Goal: Task Accomplishment & Management: Use online tool/utility

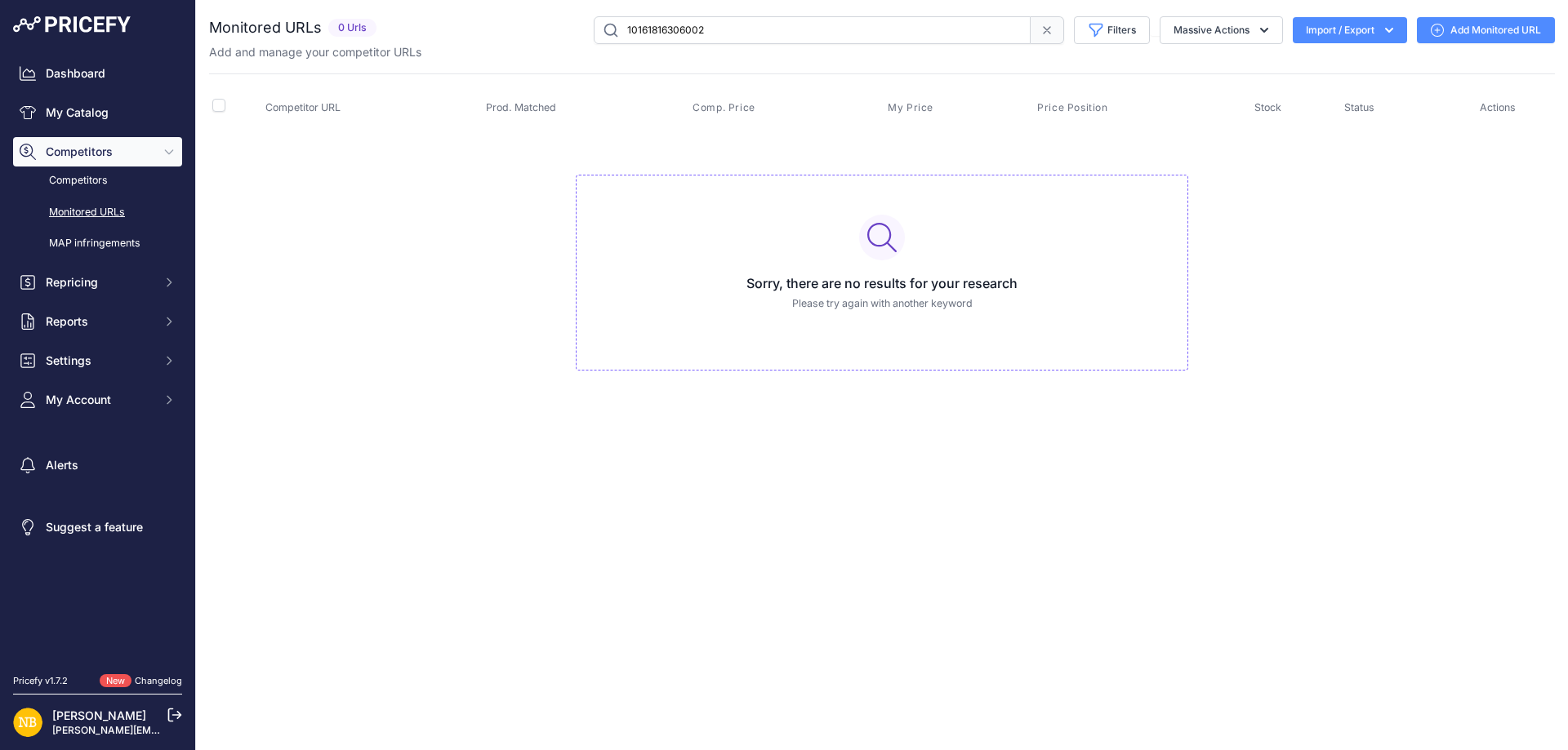
drag, startPoint x: 738, startPoint y: 40, endPoint x: 609, endPoint y: 50, distance: 129.4
click at [609, 50] on div "Monitored URLs 0 Urls" at bounding box center [881, 38] width 1346 height 44
paste input "983531742856"
drag, startPoint x: 701, startPoint y: 37, endPoint x: 476, endPoint y: 17, distance: 225.9
click at [477, 18] on div "9835317428562 Filters Saved Filters Set None Competitors Products Out Of Stock …" at bounding box center [969, 29] width 1172 height 28
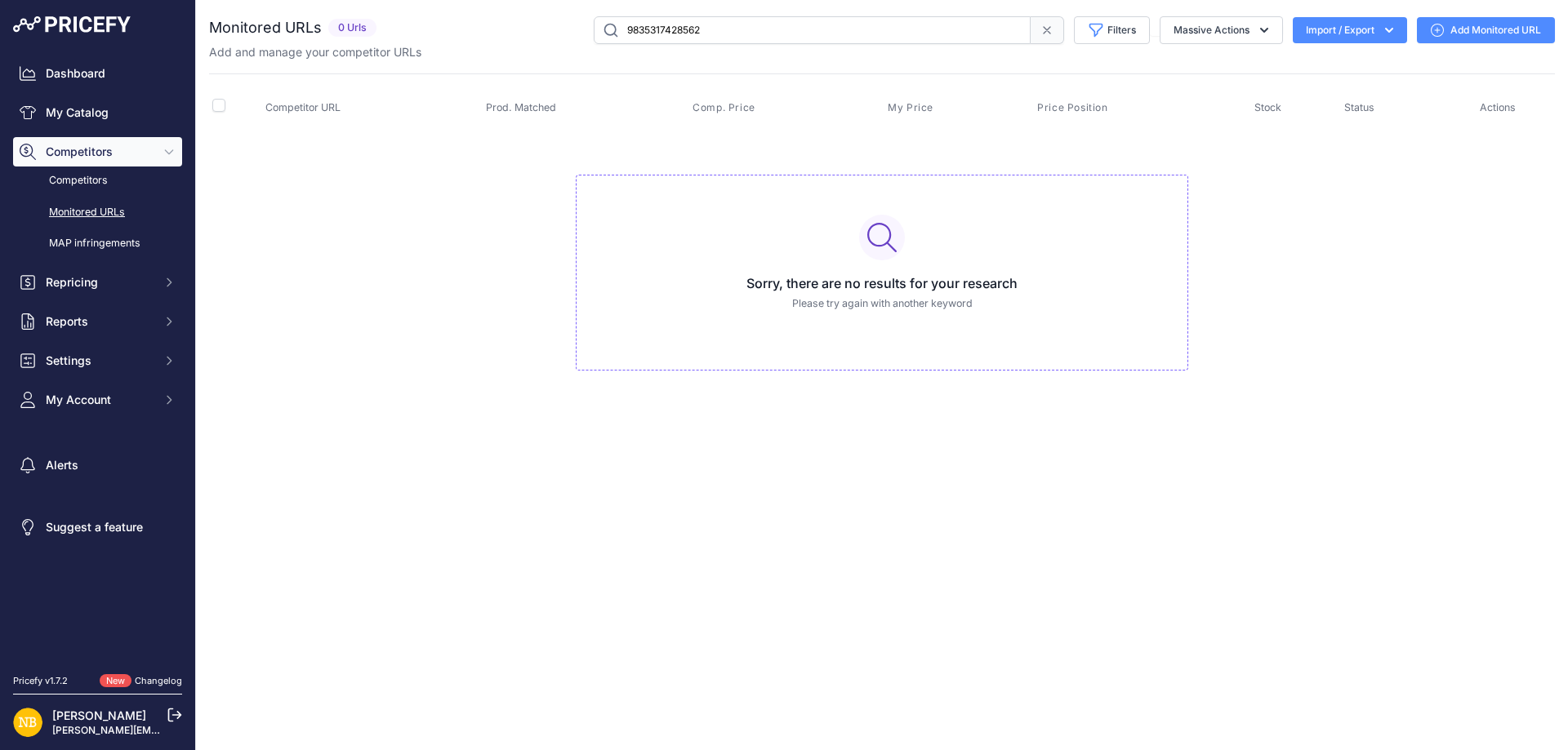
paste input "8444370"
drag, startPoint x: 770, startPoint y: 33, endPoint x: 385, endPoint y: 36, distance: 385.0
click at [385, 36] on div "9835318444370 Filters Saved Filters Set None Competitors Products Out Of Stock …" at bounding box center [969, 29] width 1172 height 28
paste input "77205"
drag, startPoint x: 605, startPoint y: 14, endPoint x: 456, endPoint y: 16, distance: 149.0
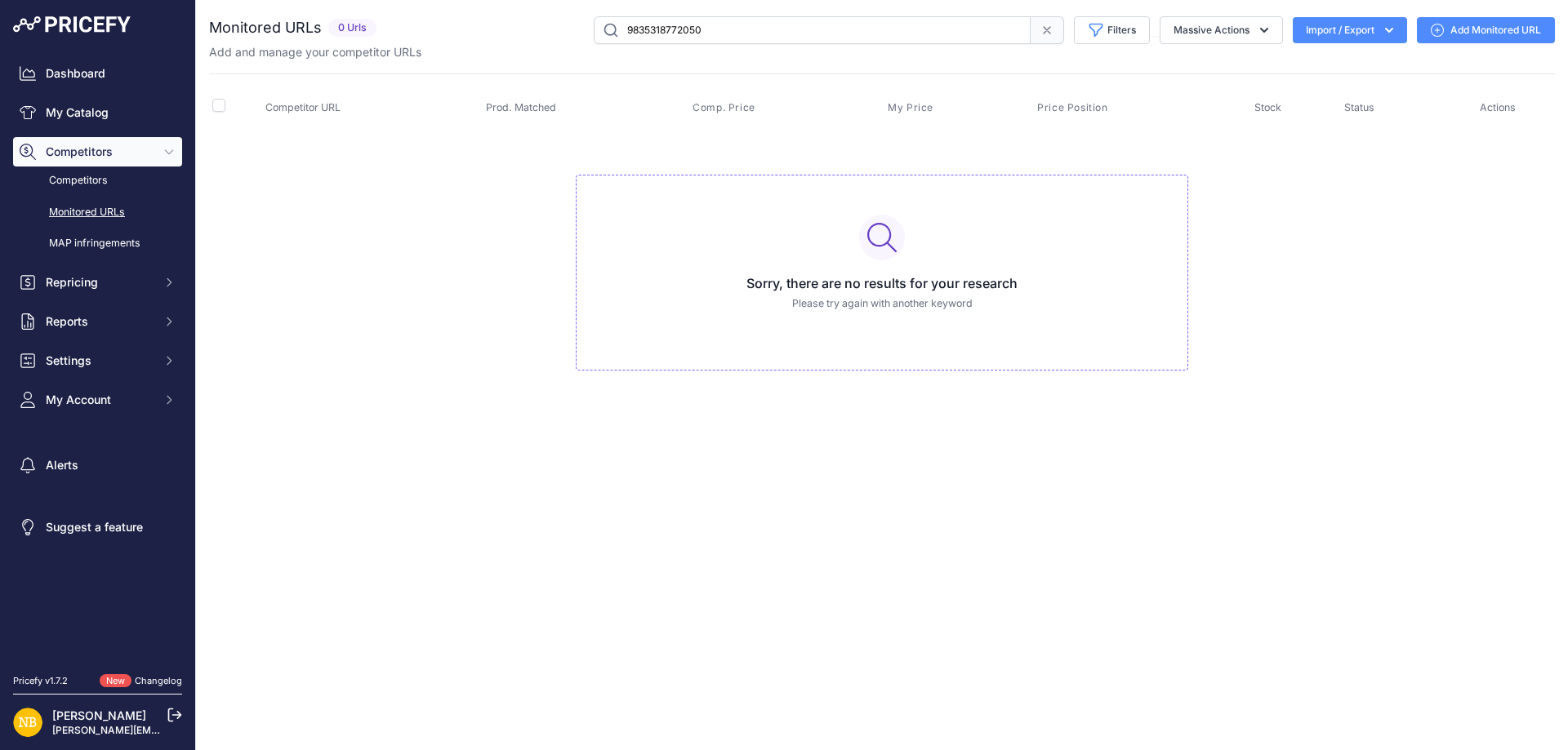
click at [456, 16] on div "9835318772050 Filters Saved Filters Set None Competitors Products Out Of Stock …" at bounding box center [969, 29] width 1172 height 28
paste input "70337006421"
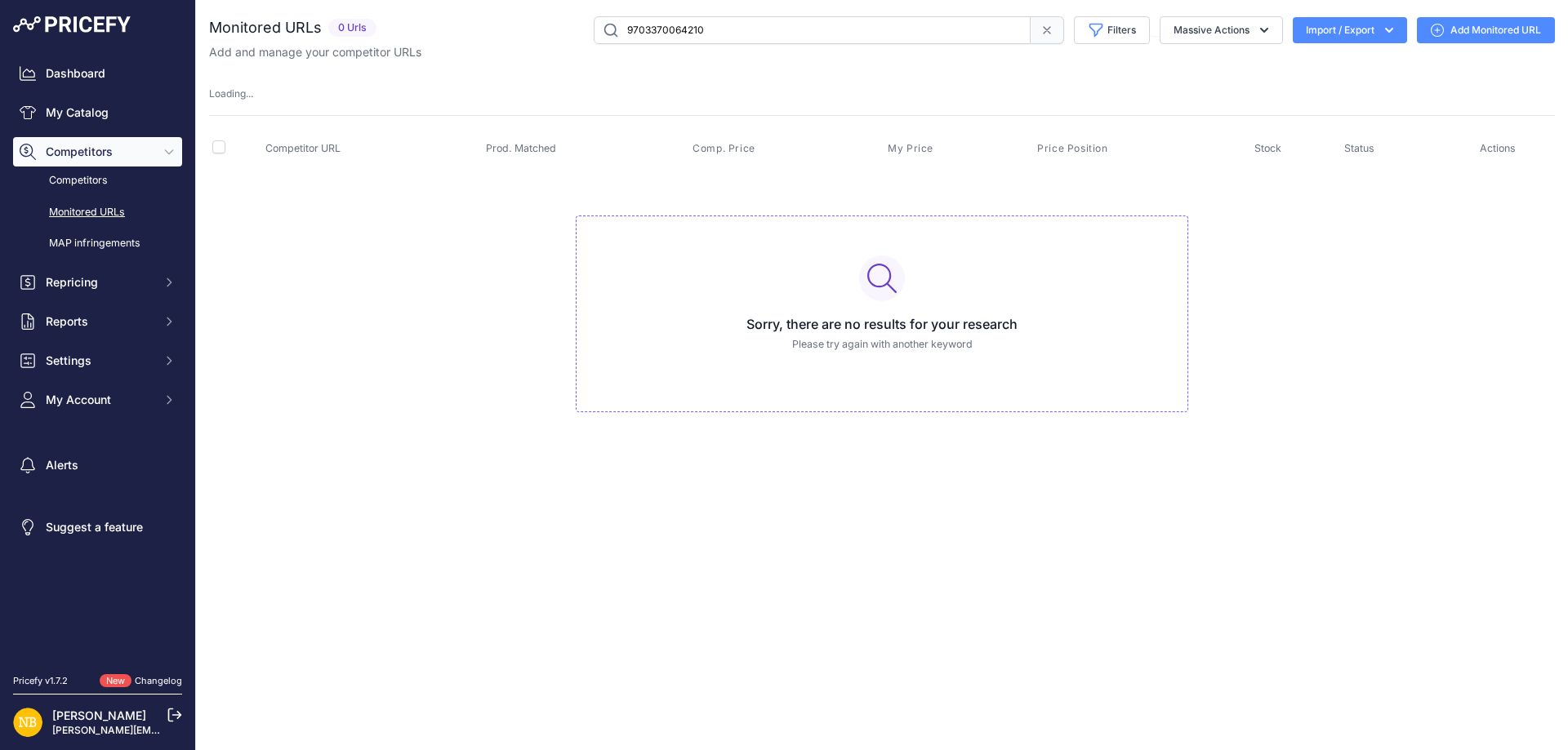
drag, startPoint x: 768, startPoint y: 27, endPoint x: 254, endPoint y: 14, distance: 514.2
click at [254, 14] on div "You are not connected to the internet. Monitored URLs" at bounding box center [881, 230] width 1346 height 462
paste input "195282"
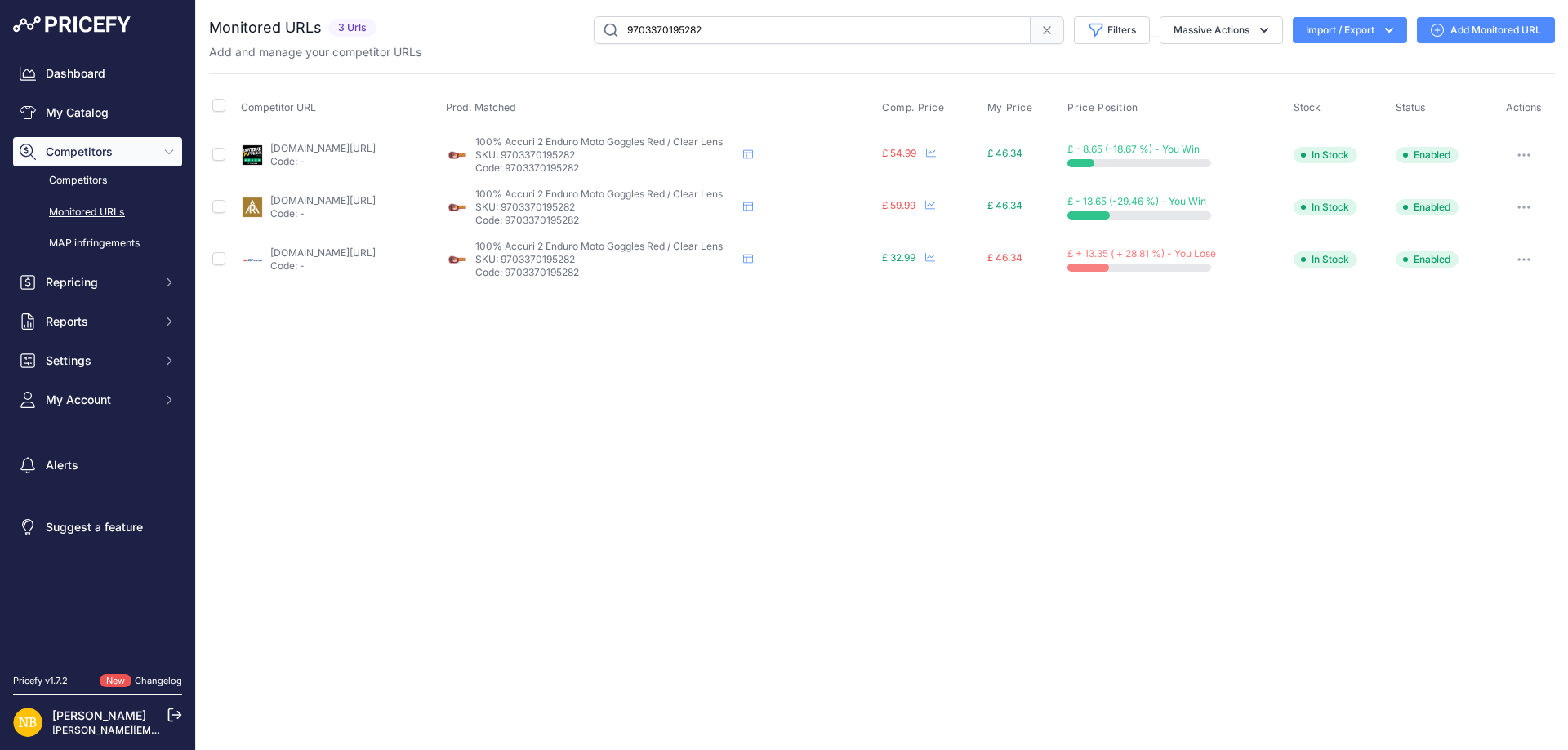
drag, startPoint x: 540, startPoint y: 17, endPoint x: 467, endPoint y: 13, distance: 73.1
click at [467, 13] on div "You are not connected to the internet. Monitored URLs" at bounding box center [881, 151] width 1346 height 302
click at [751, 33] on input "9703370195282" at bounding box center [812, 29] width 437 height 28
drag, startPoint x: 771, startPoint y: 34, endPoint x: 500, endPoint y: 27, distance: 271.1
click at [500, 27] on div "9703370195282 Filters Saved Filters Set None Competitors Products Out Of Stock …" at bounding box center [969, 29] width 1172 height 28
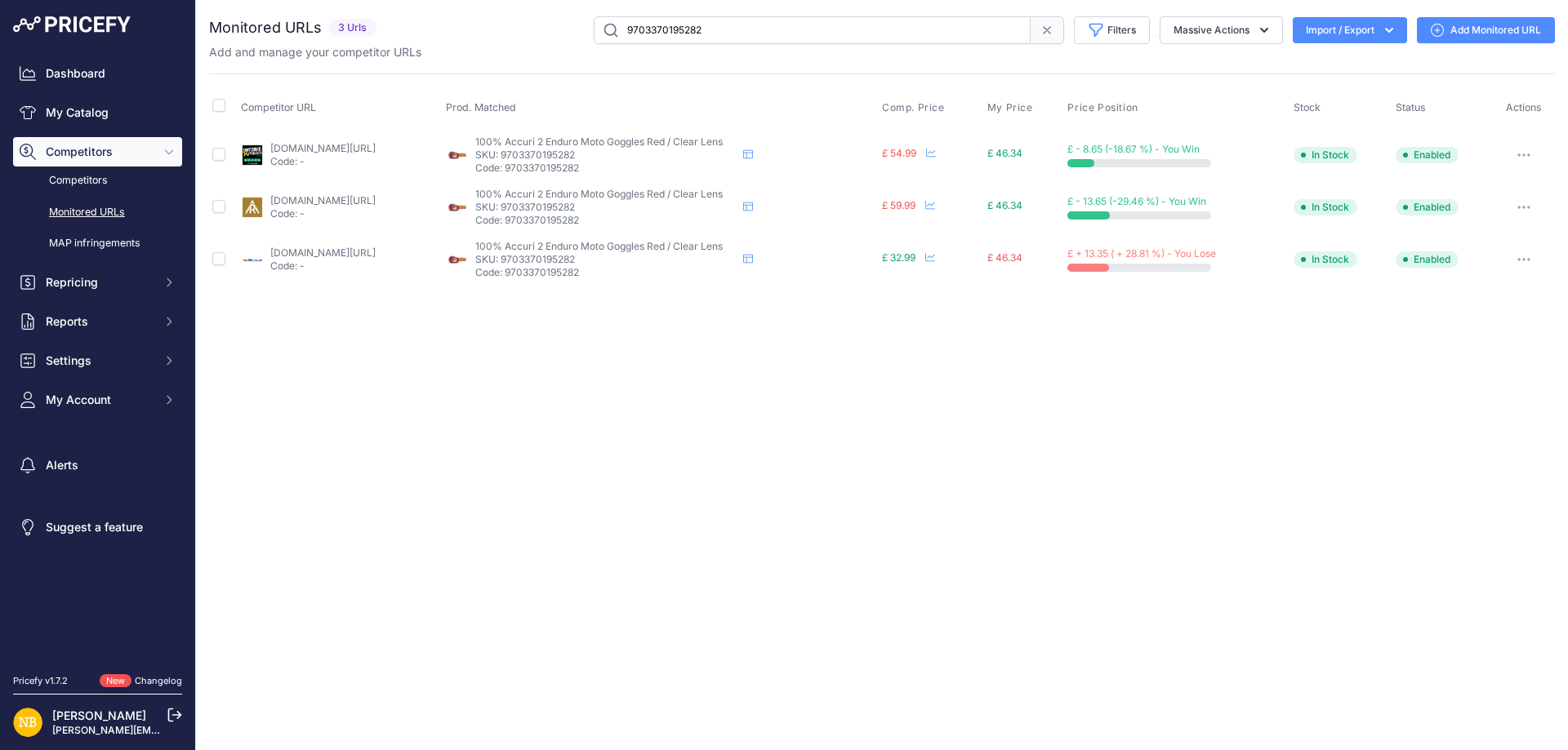
paste input "69802066"
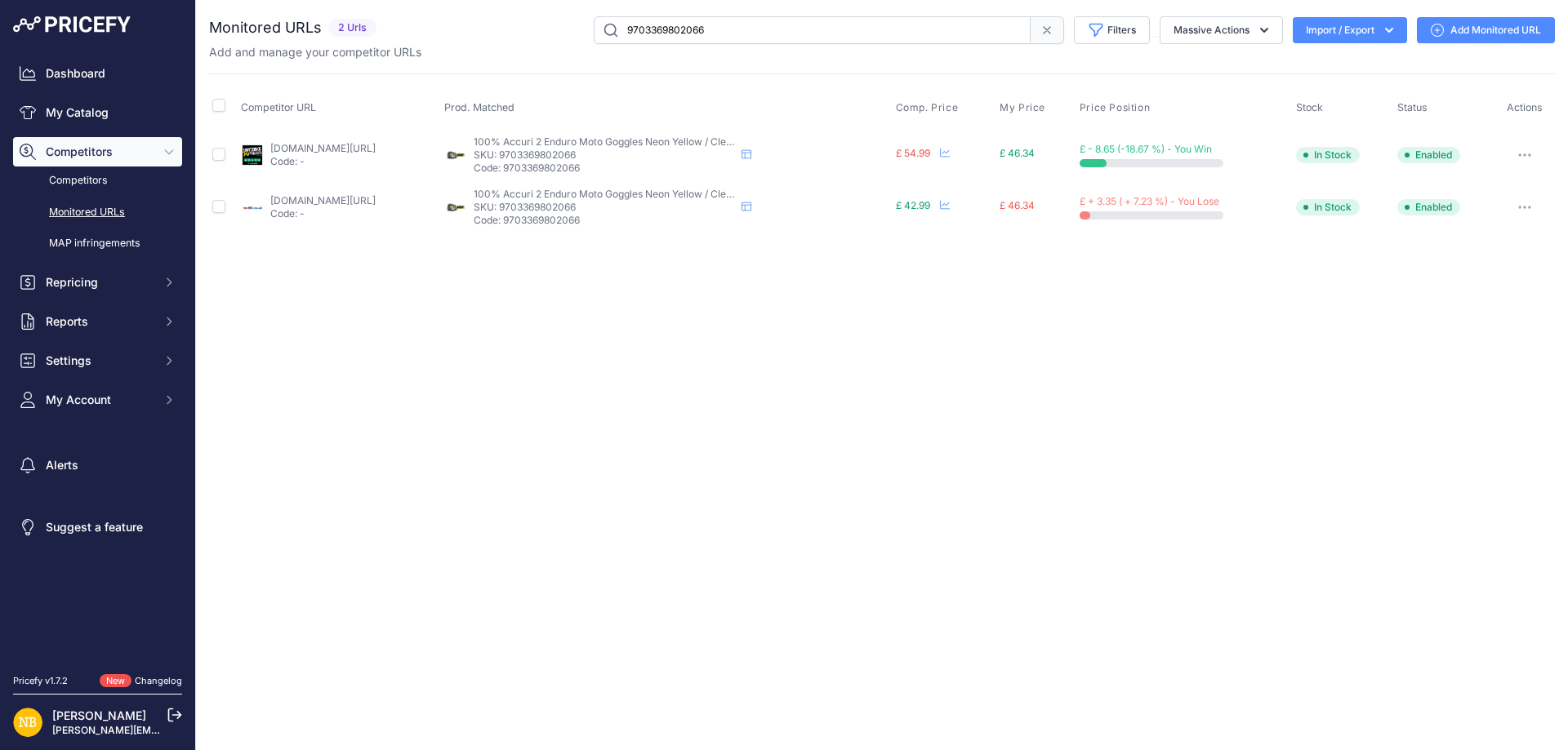
drag, startPoint x: 746, startPoint y: 34, endPoint x: 441, endPoint y: 15, distance: 305.6
click at [441, 15] on div "You are not connected to the internet. Monitored URLs" at bounding box center [881, 125] width 1346 height 250
click at [761, 29] on input "9703369802066" at bounding box center [812, 29] width 437 height 28
drag, startPoint x: 605, startPoint y: 29, endPoint x: 587, endPoint y: 29, distance: 18.0
click at [586, 31] on div "9703369802066 Filters Saved Filters Set None Competitors Products Out Of Stock …" at bounding box center [969, 29] width 1172 height 28
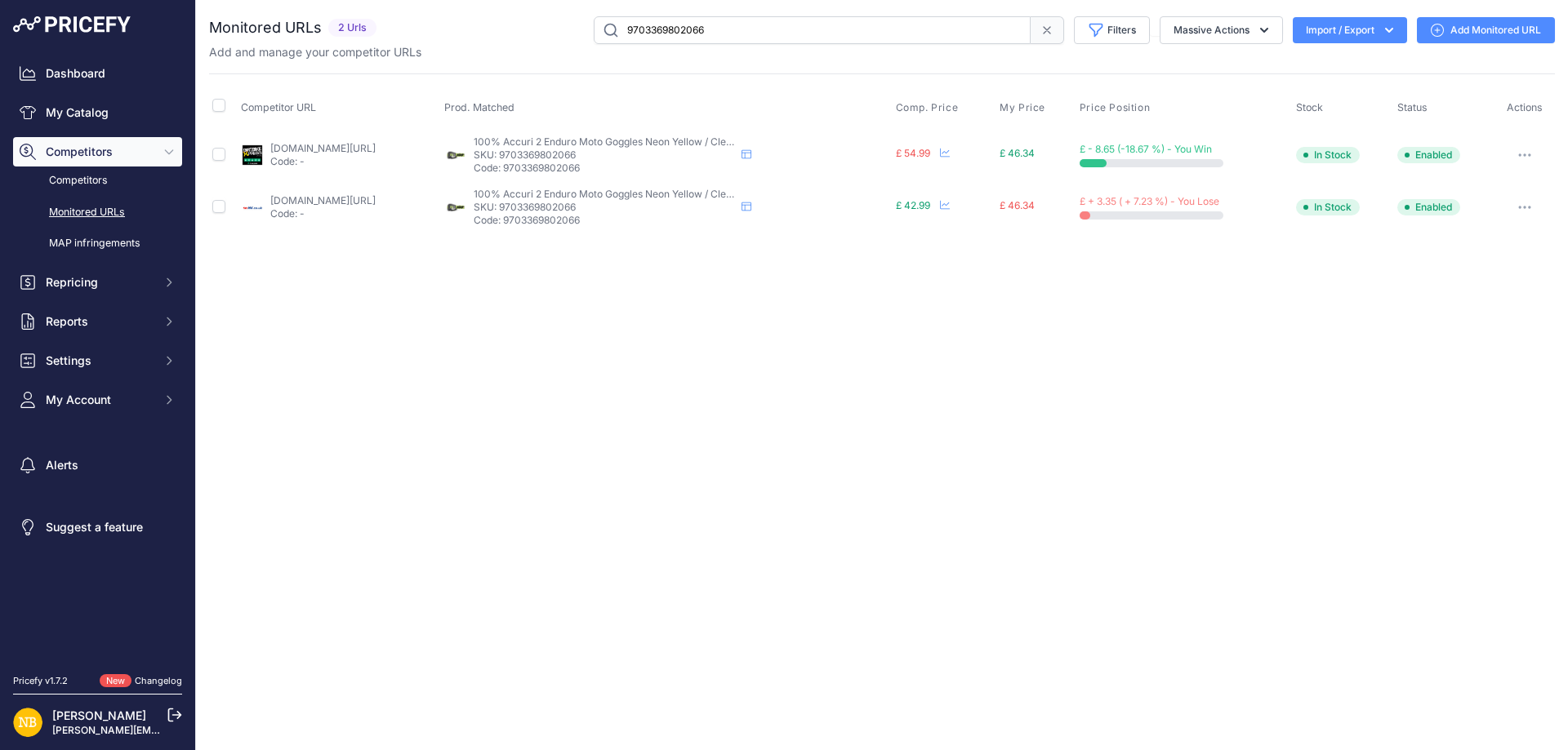
paste input "70424658"
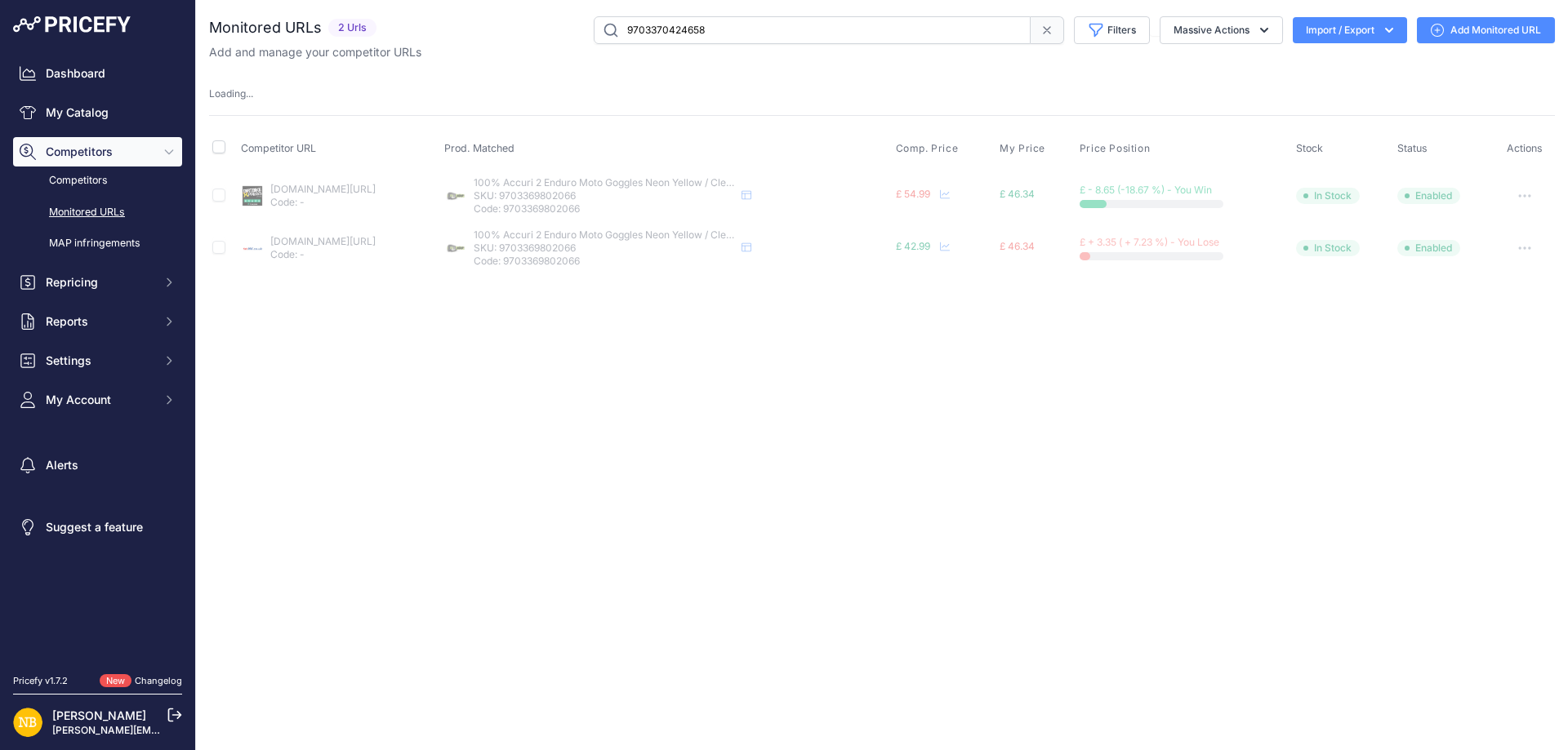
drag, startPoint x: 579, startPoint y: 34, endPoint x: 488, endPoint y: 35, distance: 91.0
click at [488, 35] on div "9703370424658 Filters Saved Filters Set None Competitors Products Out Of Stock …" at bounding box center [969, 29] width 1172 height 28
paste input "555730"
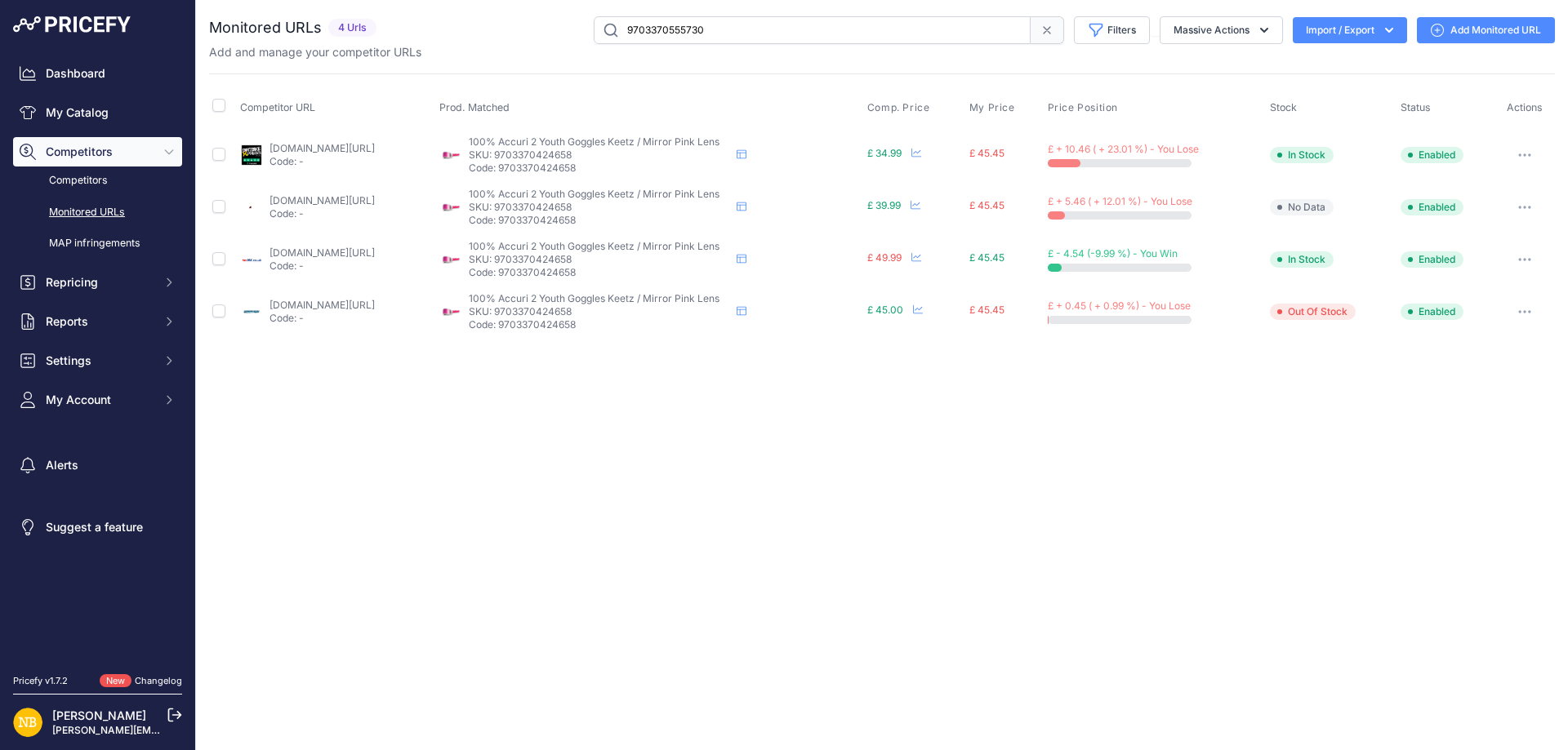
click at [511, 452] on div "Close You are not connected to the internet." at bounding box center [881, 375] width 1372 height 750
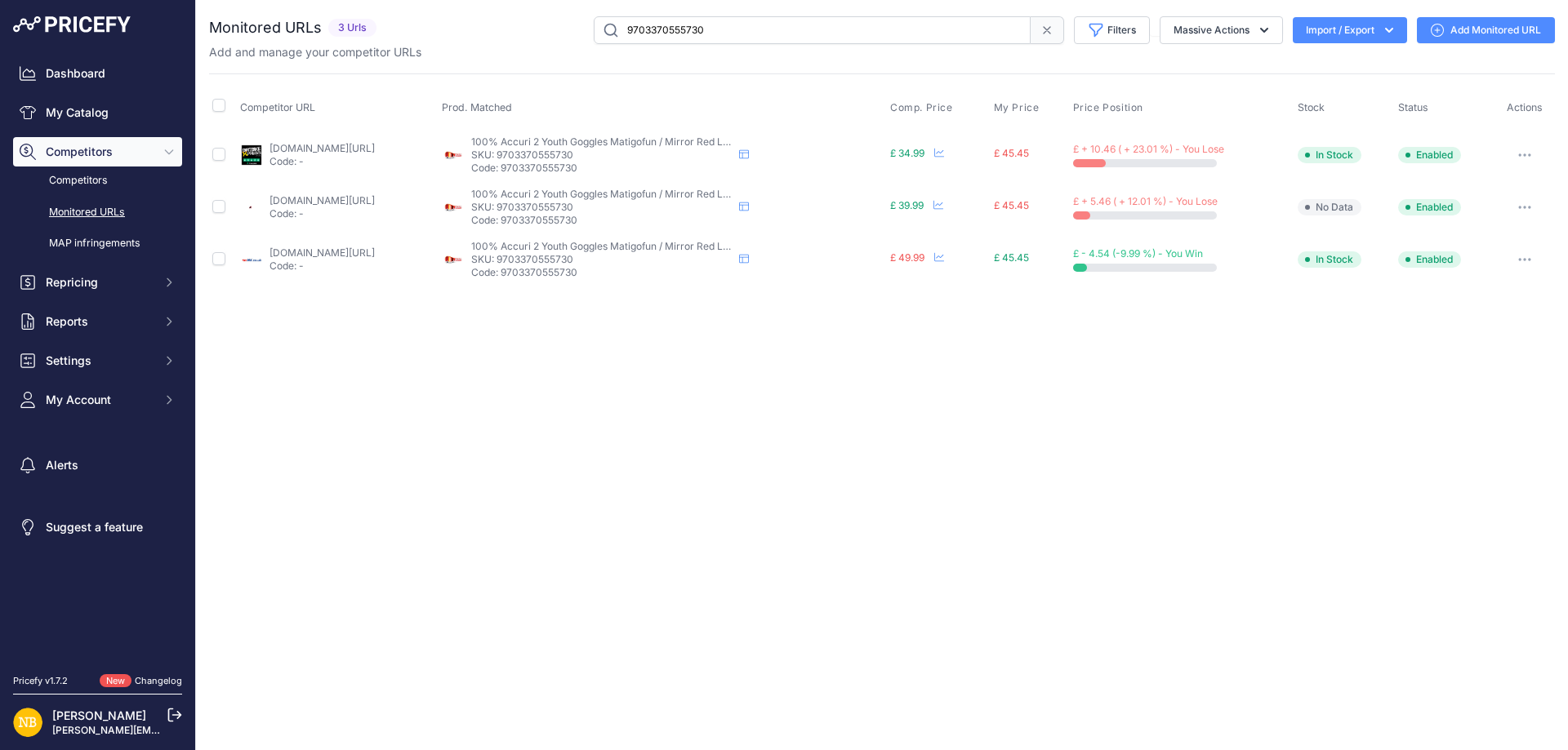
drag, startPoint x: 710, startPoint y: 24, endPoint x: 446, endPoint y: 27, distance: 264.0
click at [453, 26] on div "9703370555730 Filters Saved Filters Set None Competitors Products Out Of Stock …" at bounding box center [969, 29] width 1172 height 28
paste input "https://www.sportsbikeshop.co.uk/motorcycle_parts/content_prod/587401"
type input "https://www.sportsbikeshop.co.uk/motorcycle_parts/content_prod/587401"
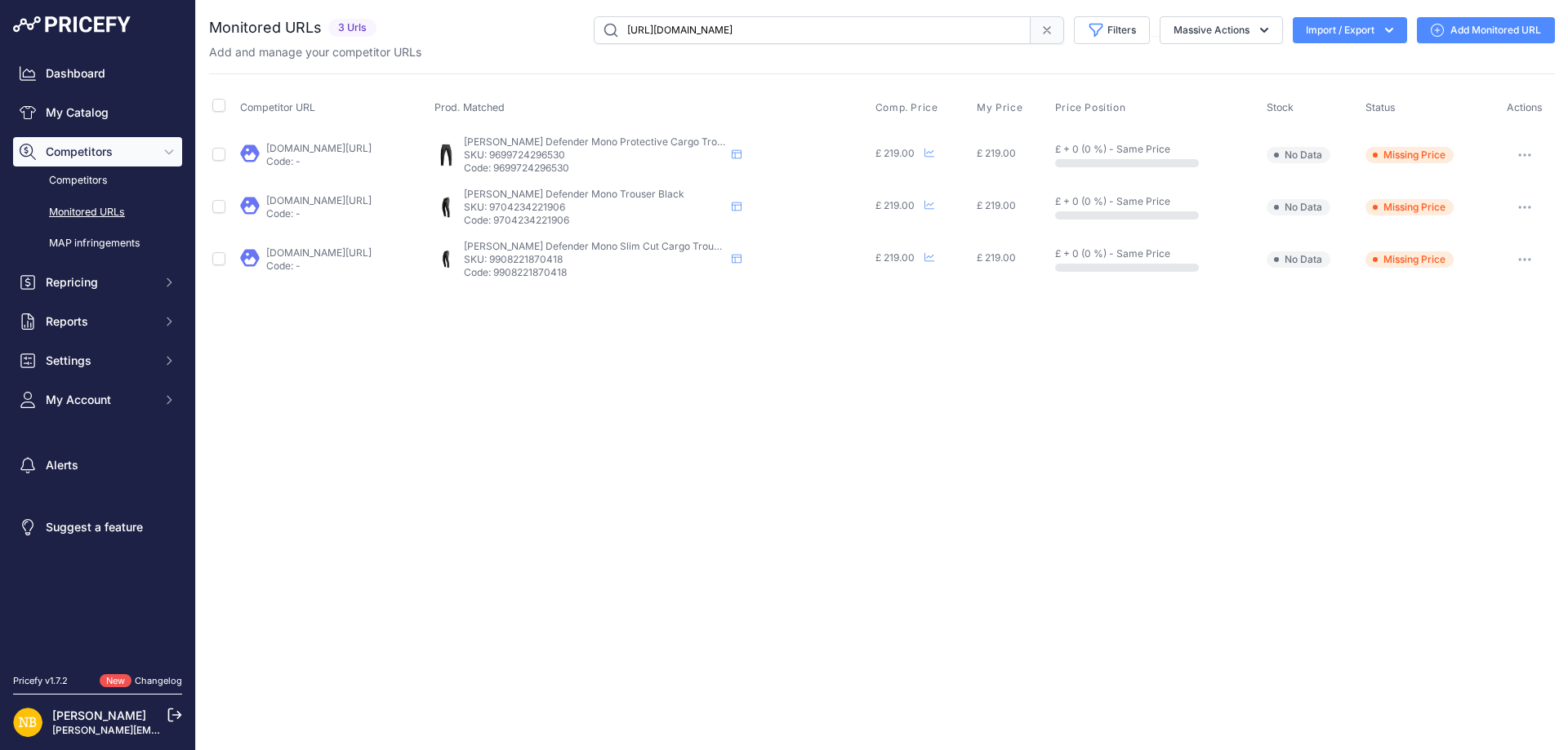
click at [888, 38] on input "https://www.sportsbikeshop.co.uk/motorcycle_parts/content_prod/587401" at bounding box center [812, 29] width 437 height 28
paste input "9590912909650"
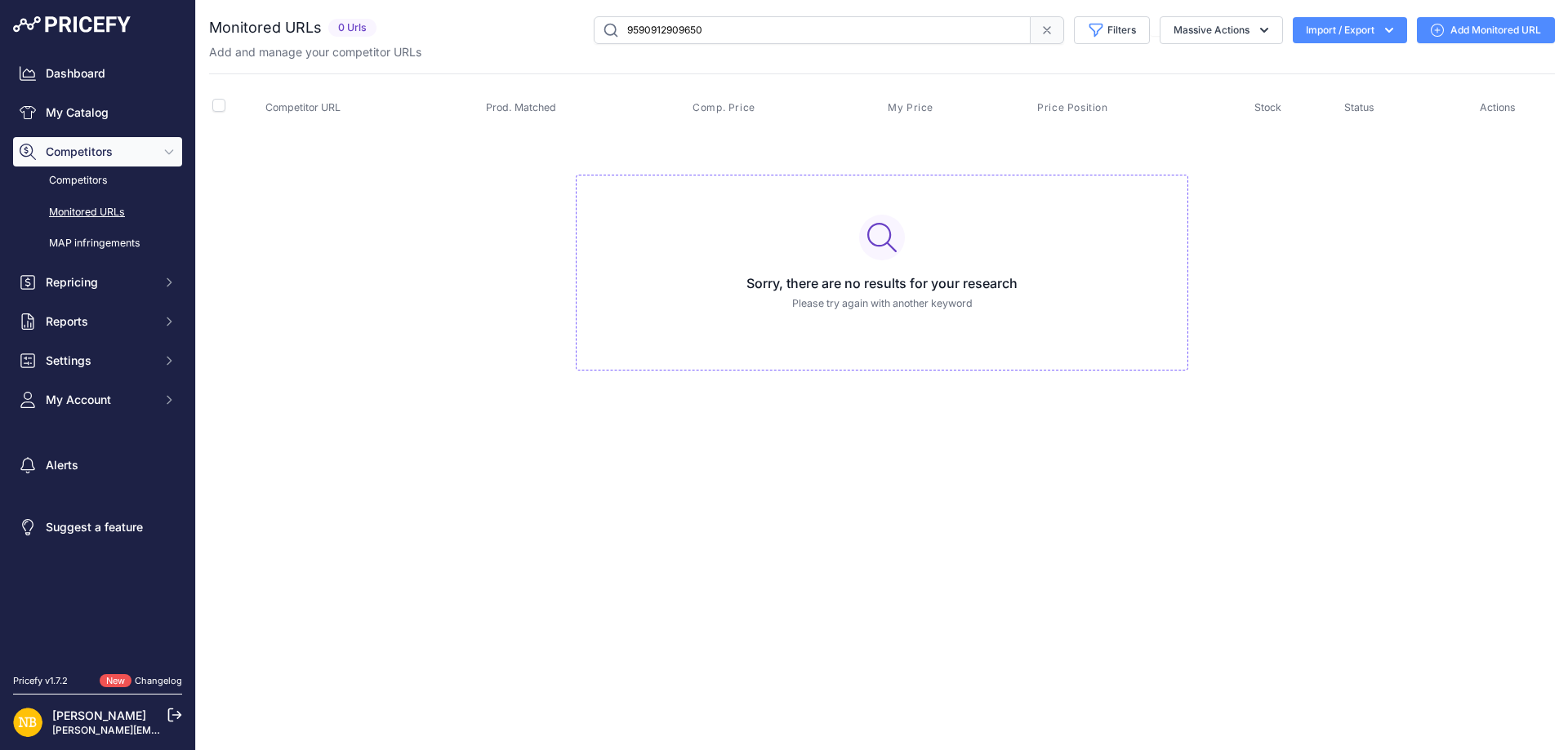
drag, startPoint x: 759, startPoint y: 24, endPoint x: 402, endPoint y: 11, distance: 357.2
click at [396, 23] on div "9590912909650 Filters Saved Filters Set None Competitors Products Out Of Stock …" at bounding box center [969, 29] width 1172 height 28
paste input "0189906"
drag, startPoint x: 538, startPoint y: 15, endPoint x: 258, endPoint y: -7, distance: 280.9
click at [258, 0] on html "Lorem Ipsum Close Dashboard My Catalog Competitors Competitors Monitored URLs M…" at bounding box center [784, 375] width 1568 height 750
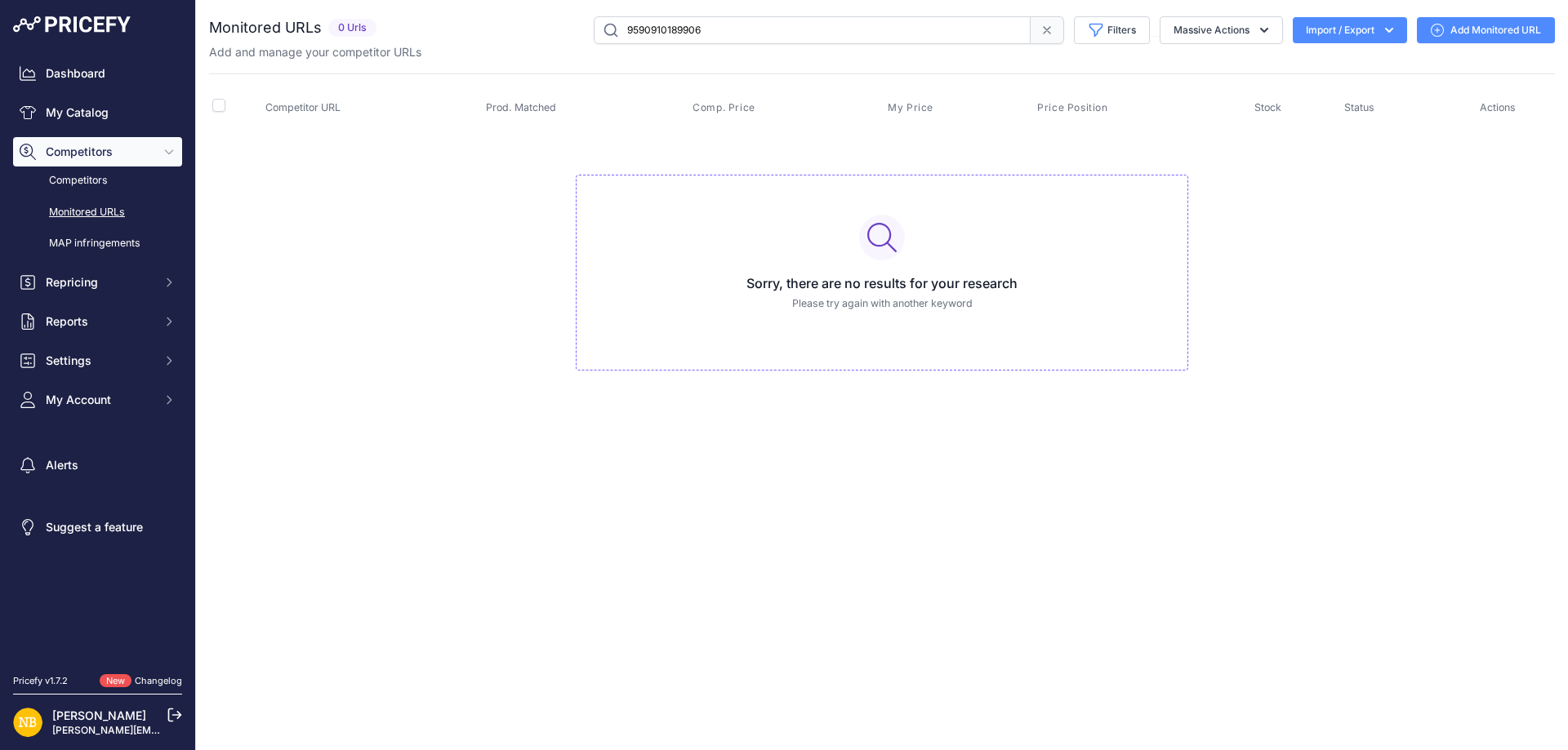
paste input "919277793618"
type input "9919277793618"
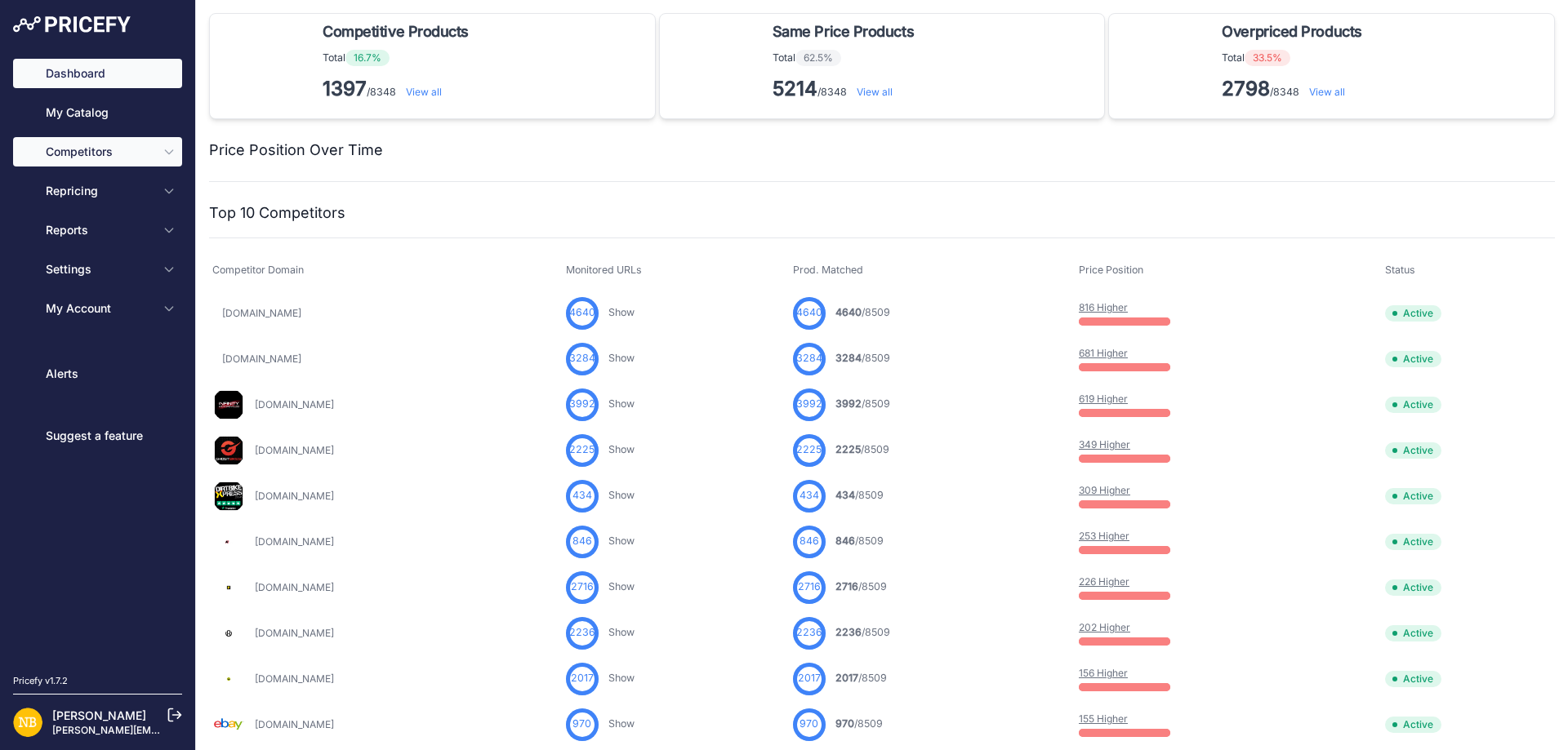
click at [156, 157] on button "Competitors" at bounding box center [97, 152] width 169 height 29
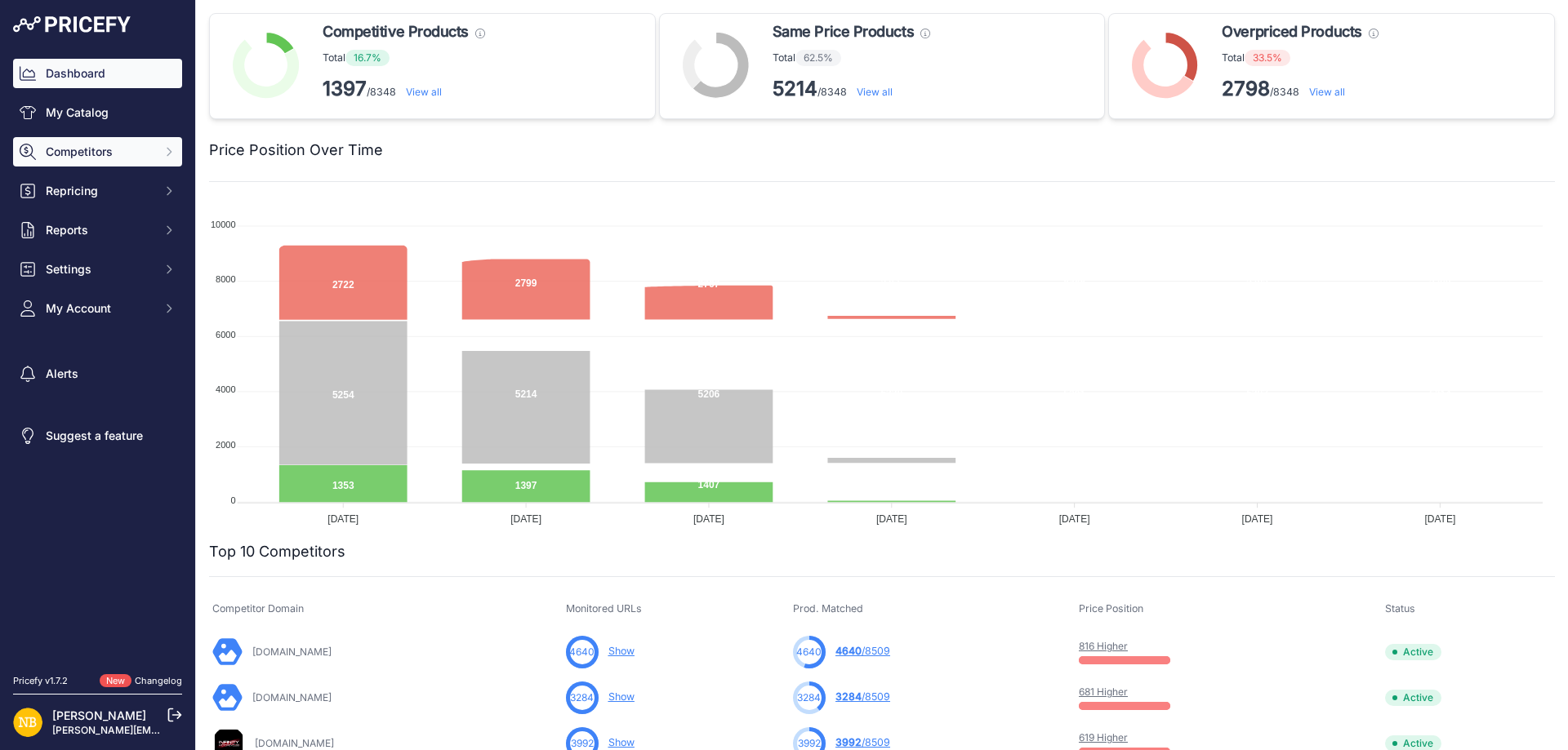
click at [134, 147] on span "Competitors" at bounding box center [99, 152] width 107 height 16
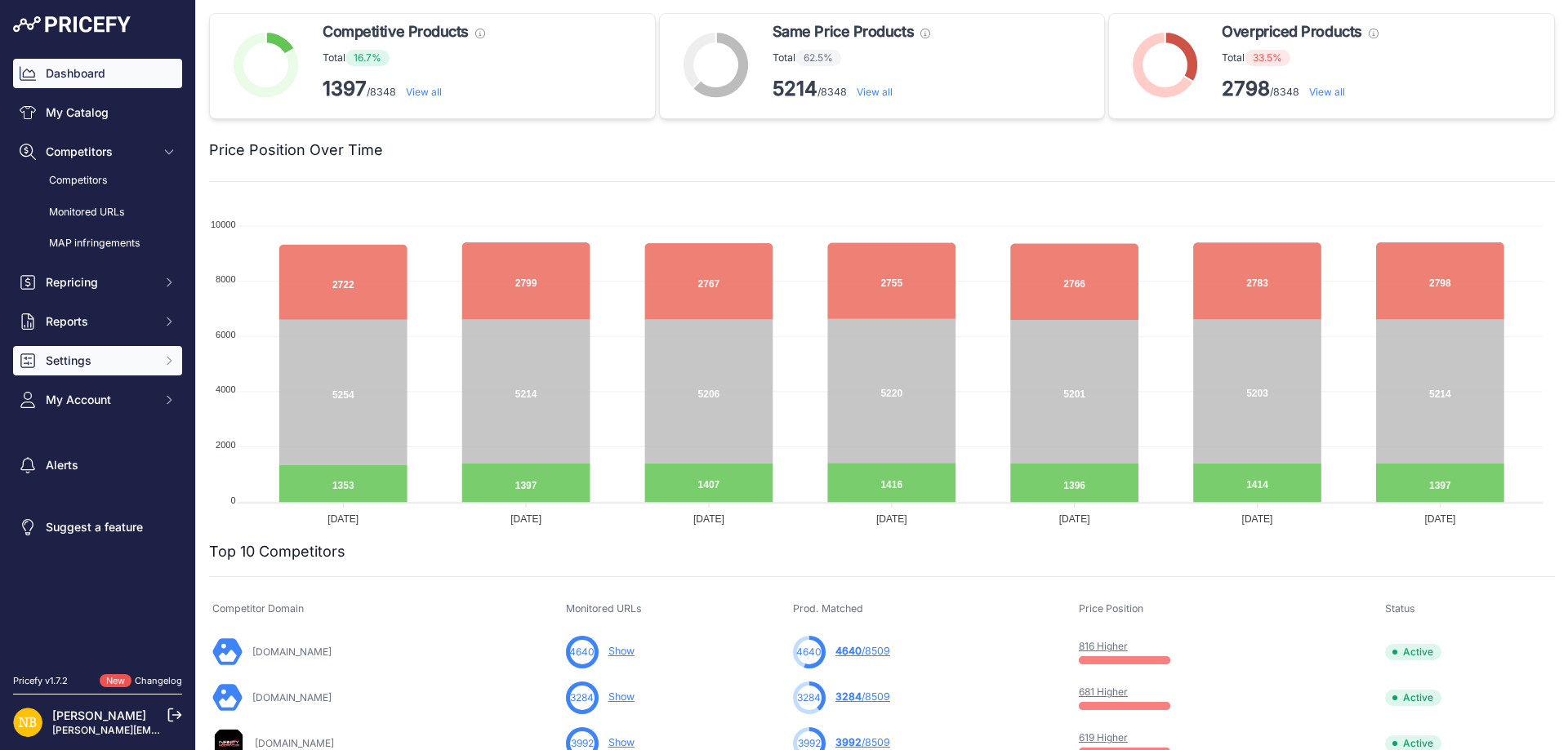
click at [75, 358] on span "Settings" at bounding box center [99, 361] width 107 height 16
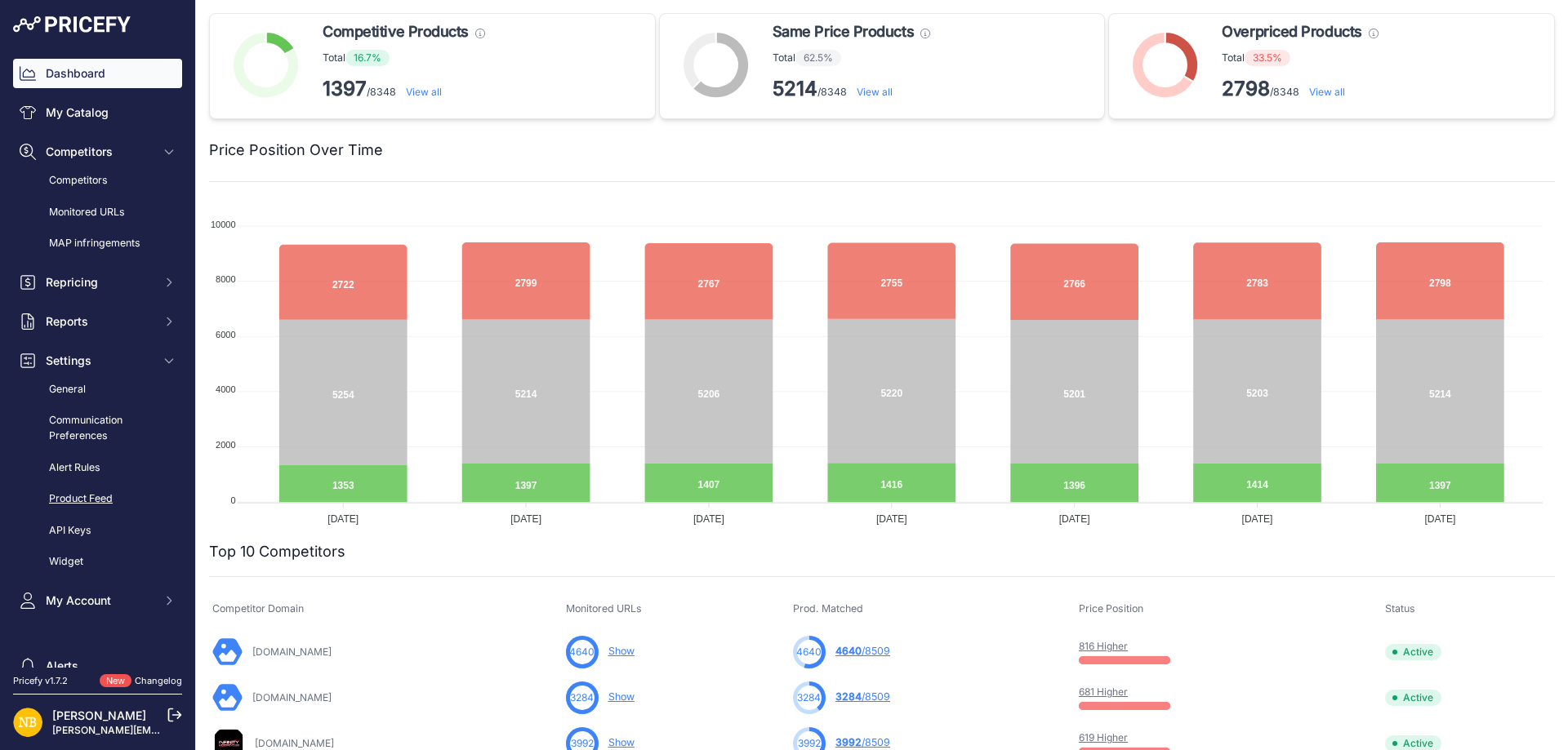
click at [77, 496] on link "Product Feed" at bounding box center [97, 499] width 169 height 29
